Goal: Transaction & Acquisition: Obtain resource

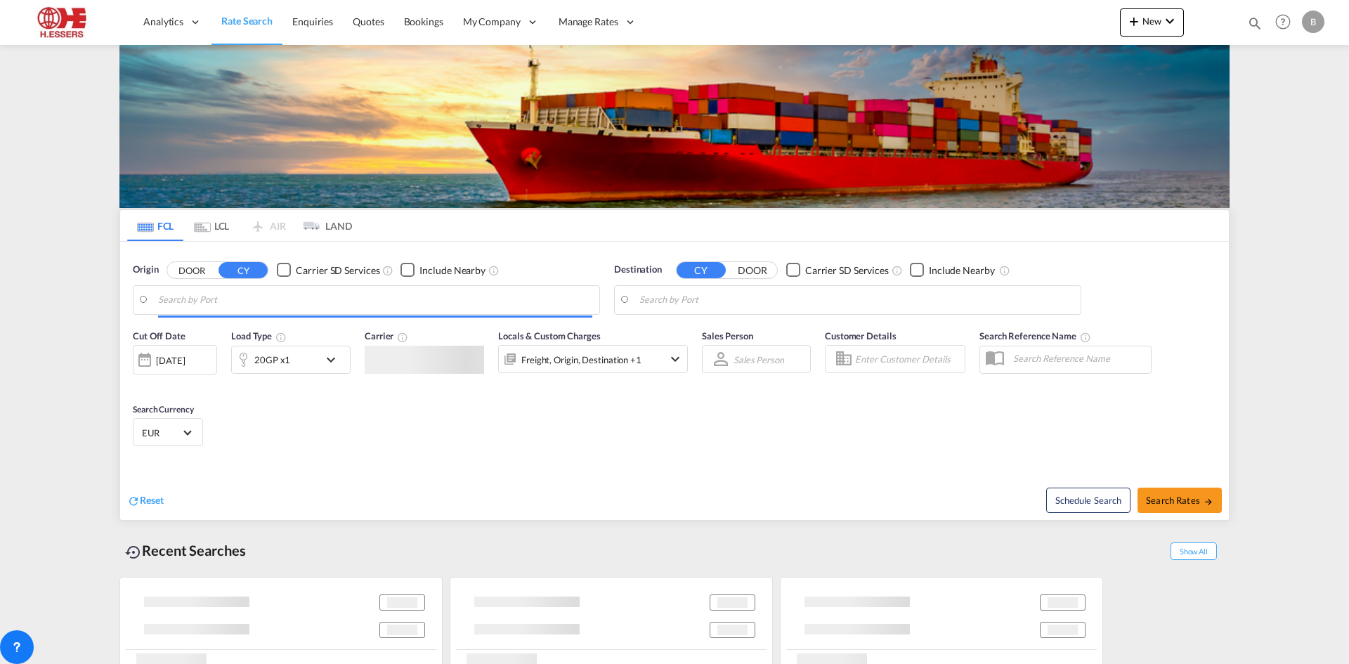
type input "[GEOGRAPHIC_DATA], BEANR"
type input "Apapa, NGAPP"
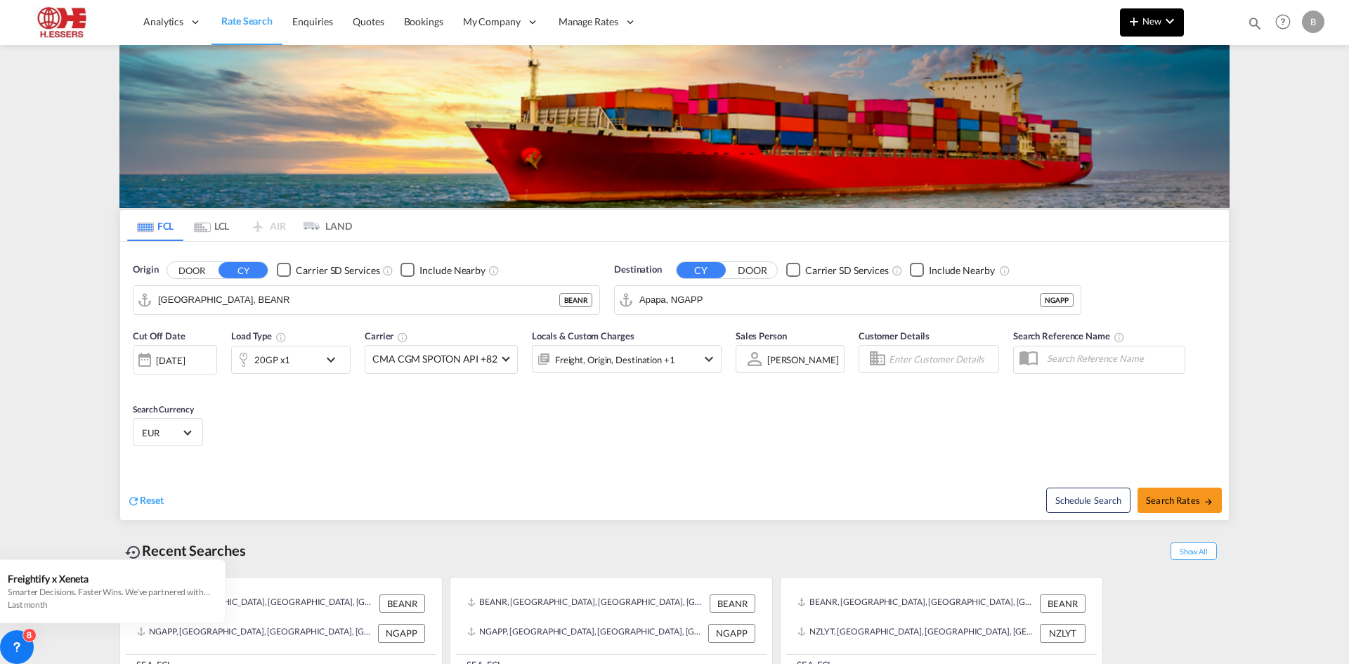
click at [1165, 34] on button "New" at bounding box center [1152, 22] width 64 height 28
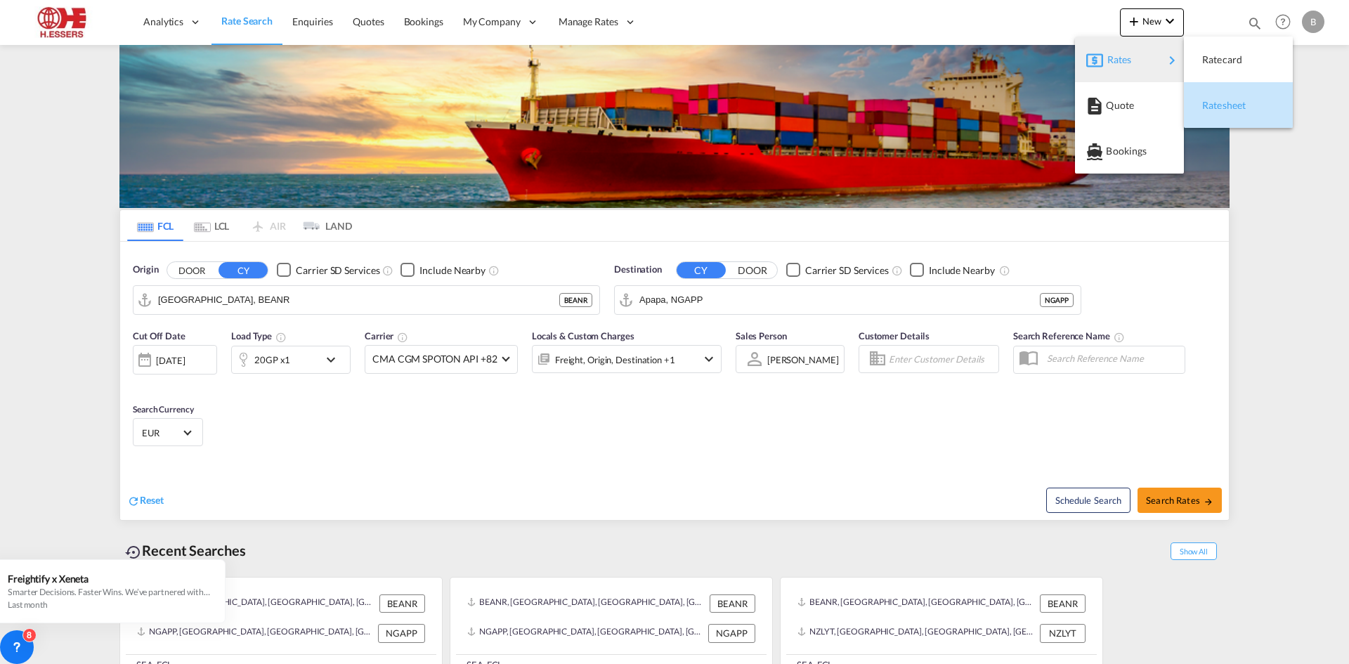
click at [1218, 105] on span "Ratesheet" at bounding box center [1210, 105] width 15 height 28
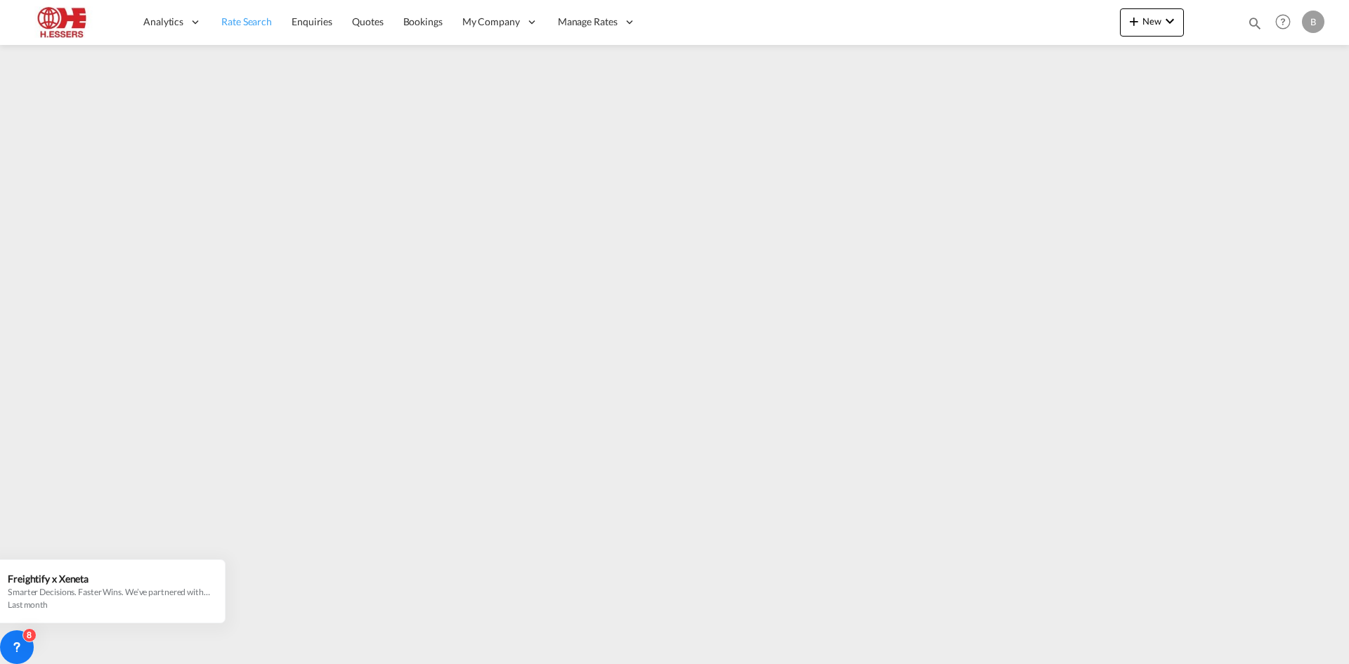
click at [233, 30] on link "Rate Search" at bounding box center [247, 22] width 70 height 46
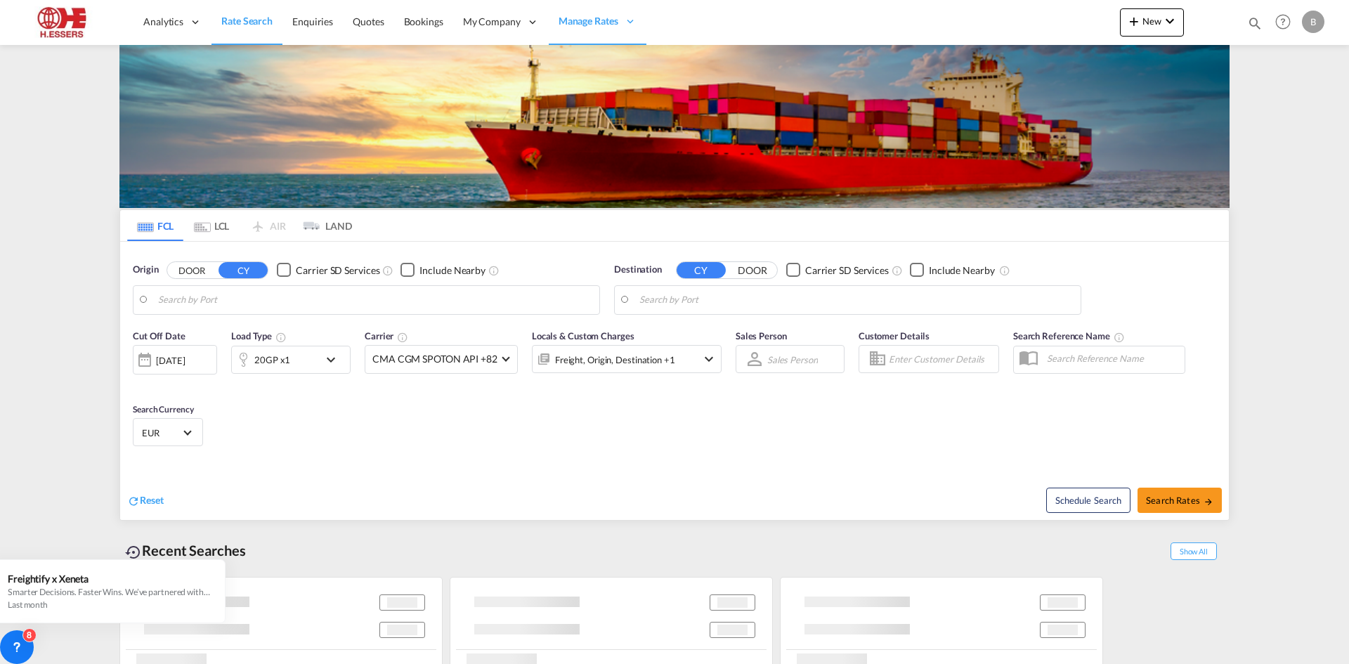
type input "[GEOGRAPHIC_DATA], BEANR"
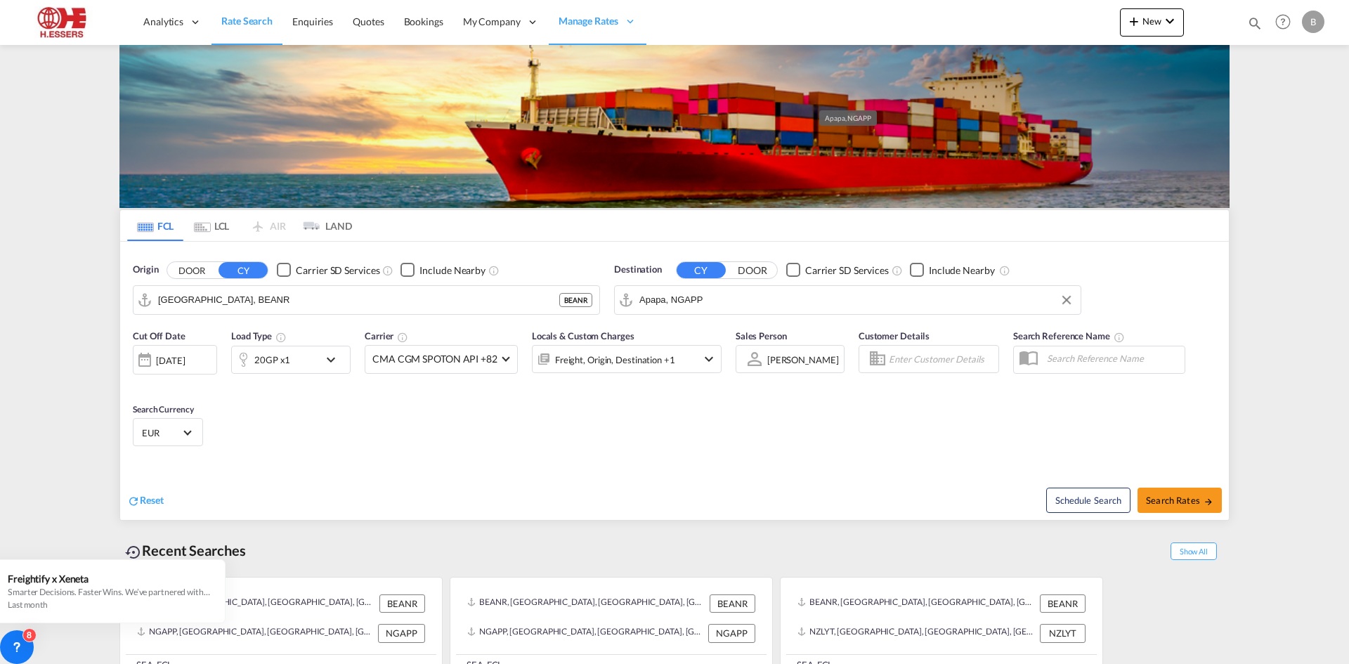
click at [738, 290] on input "Apapa, NGAPP" at bounding box center [857, 300] width 434 height 21
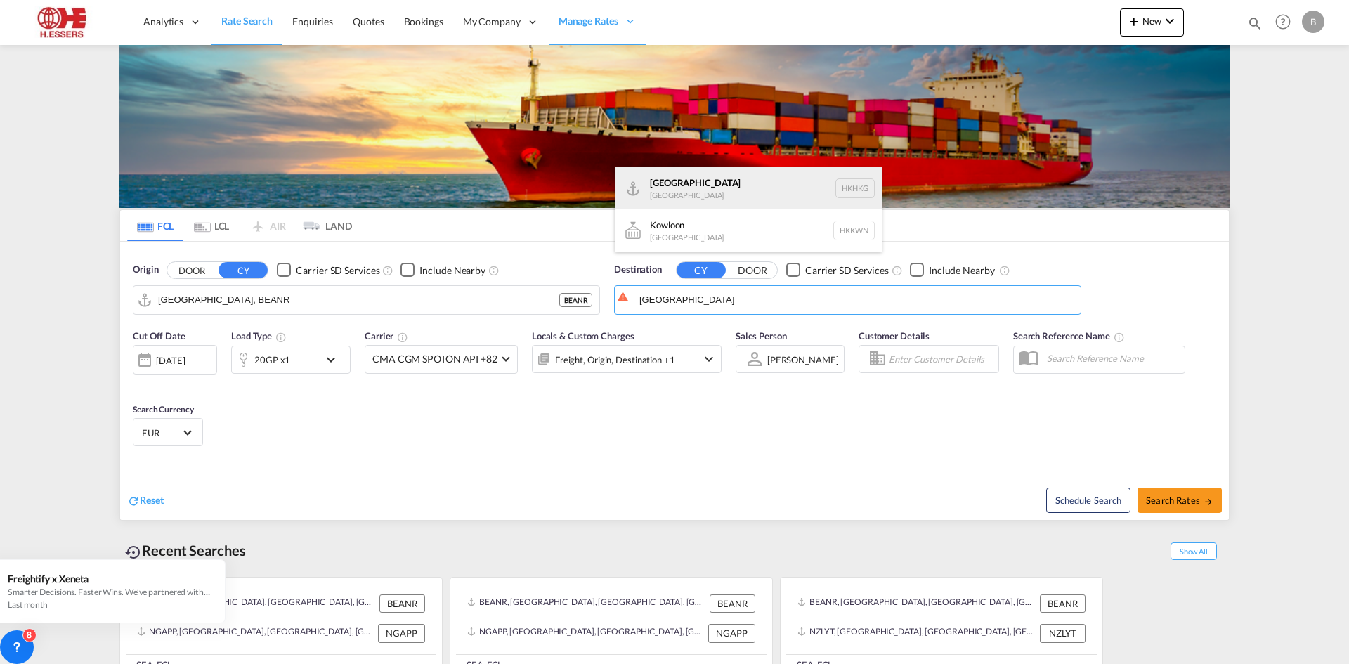
click at [716, 183] on div "[GEOGRAPHIC_DATA] [GEOGRAPHIC_DATA] [GEOGRAPHIC_DATA]" at bounding box center [748, 188] width 267 height 42
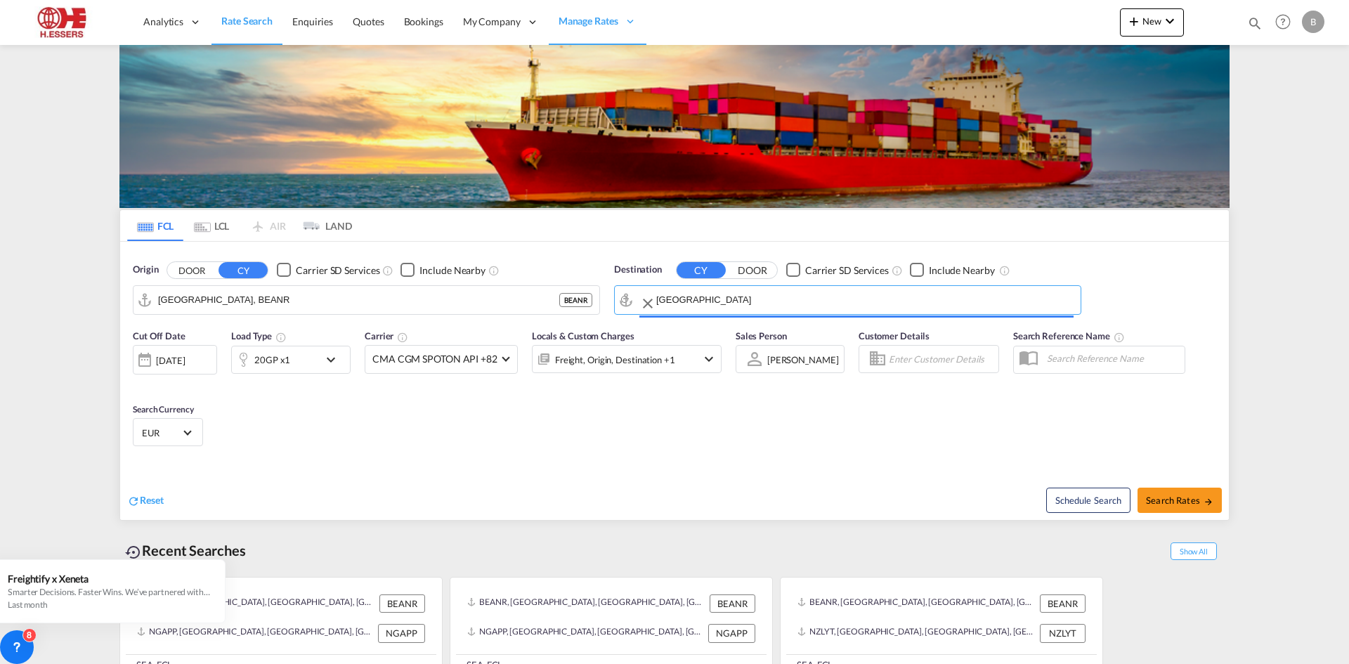
type input "[GEOGRAPHIC_DATA], HKHKG"
click at [1162, 488] on button "Search Rates" at bounding box center [1180, 500] width 84 height 25
type input "BEANR to HKHKG / [DATE]"
